Goal: Task Accomplishment & Management: Manage account settings

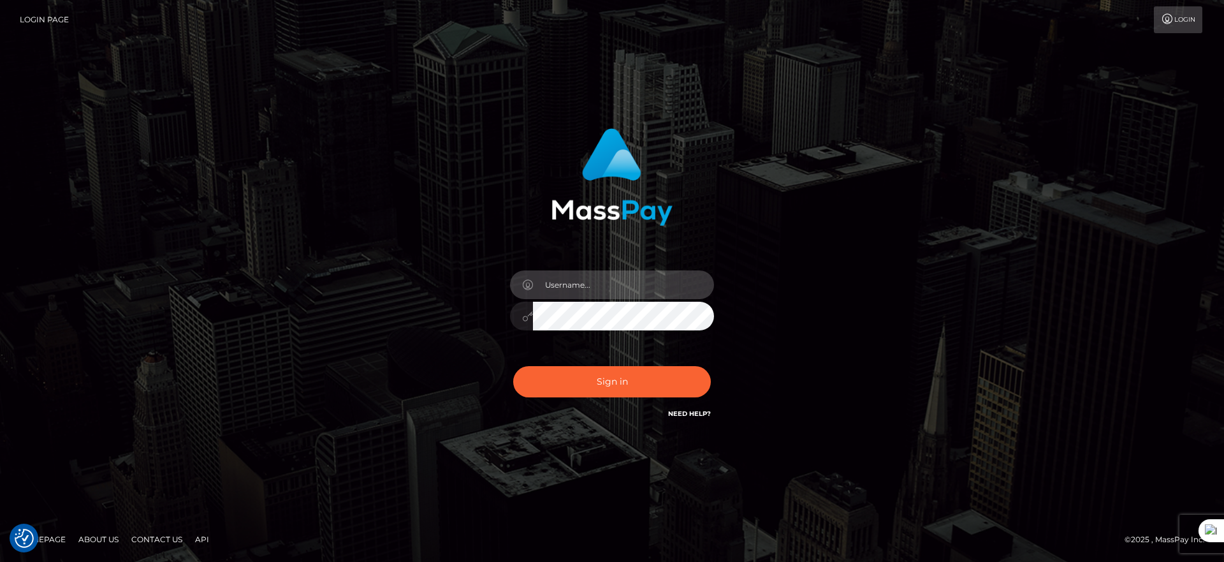
click at [582, 279] on input "text" at bounding box center [623, 284] width 181 height 29
type input "majdh"
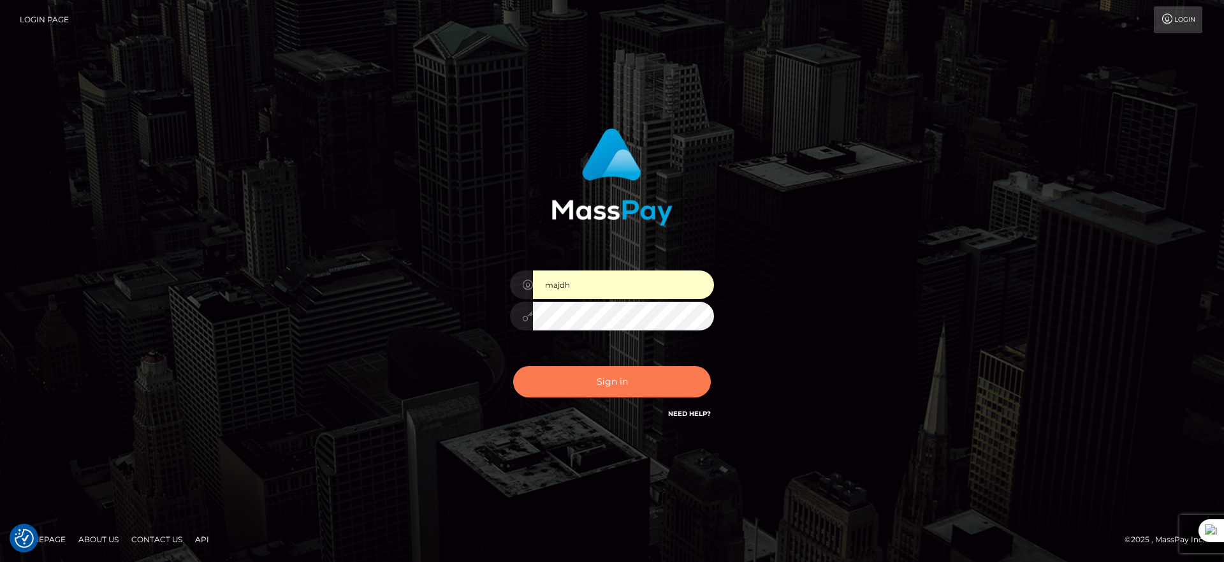
click at [591, 375] on button "Sign in" at bounding box center [612, 381] width 198 height 31
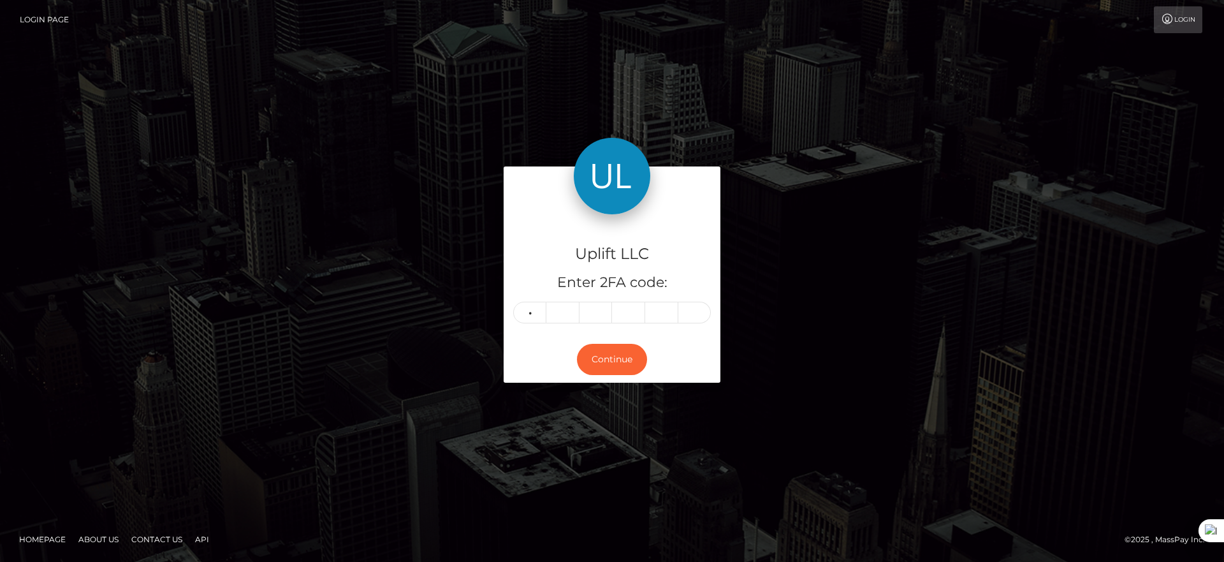
type input "1"
type input "8"
type input "2"
type input "9"
type input "8"
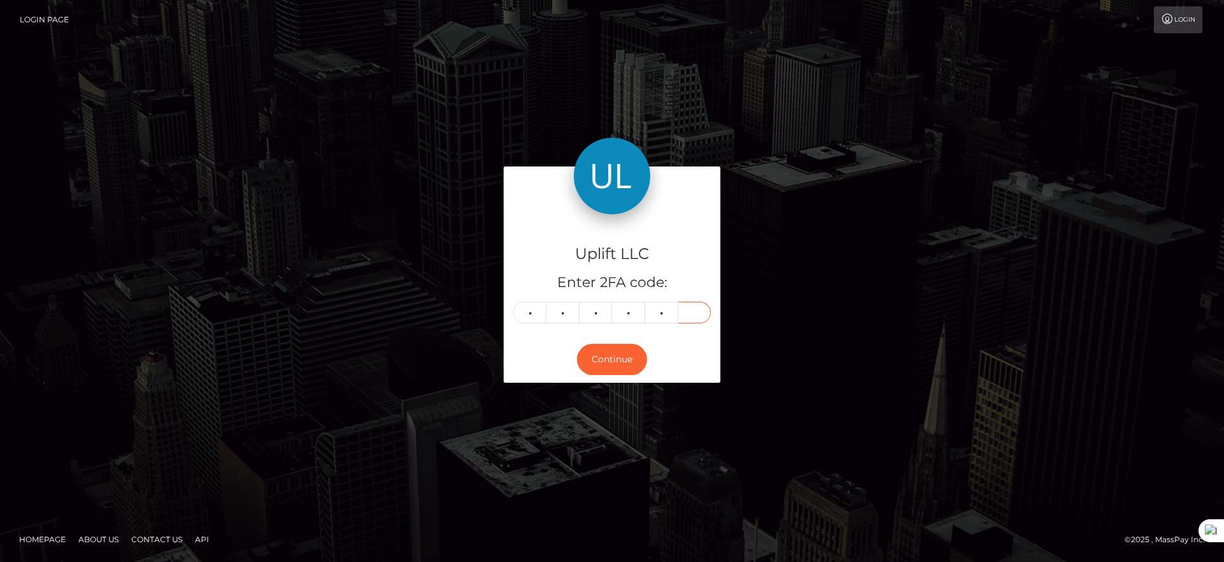
type input "1"
